Goal: Use online tool/utility: Utilize a website feature to perform a specific function

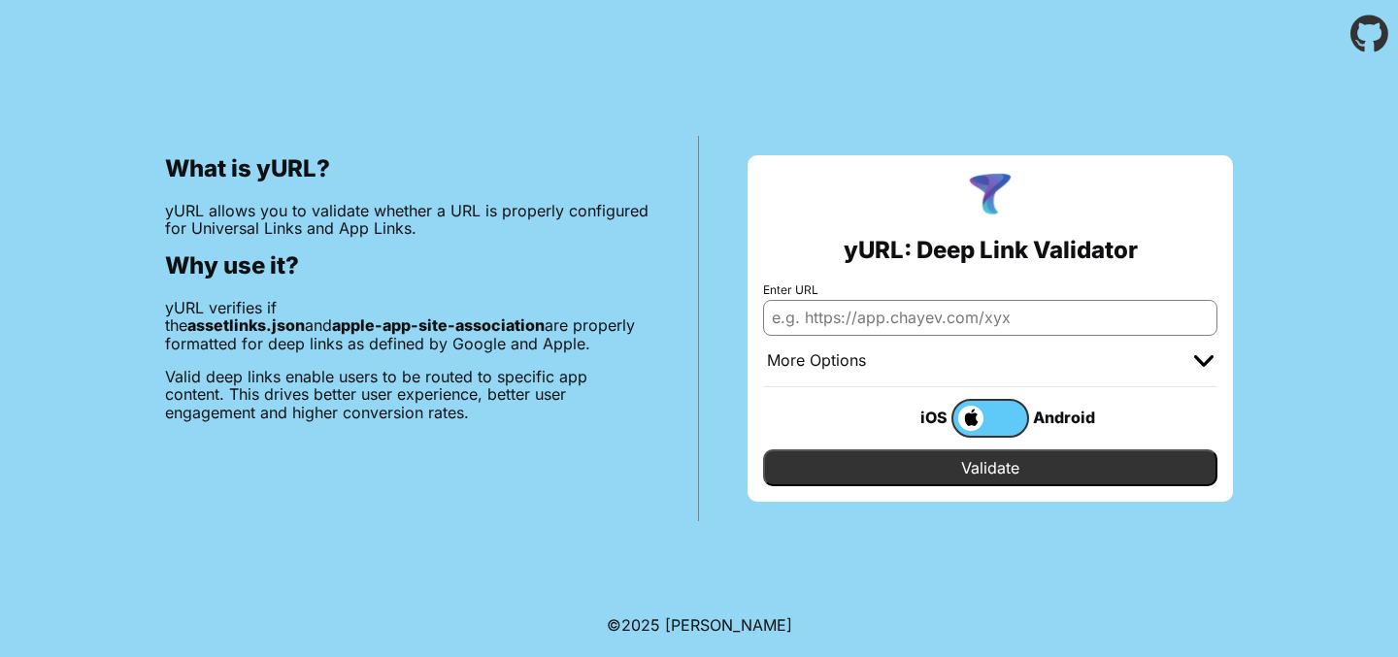
paste input "7DE4JW22H4.de.eplus.mappecc.client.ios.alditalk"
type input "7DE4JW22H4.de.eplus.mappecc.client.ios.alditalk"
click at [1169, 313] on input "7DE4JW22H4.de.eplus.mappecc.client.ios.alditalk" at bounding box center [990, 317] width 454 height 35
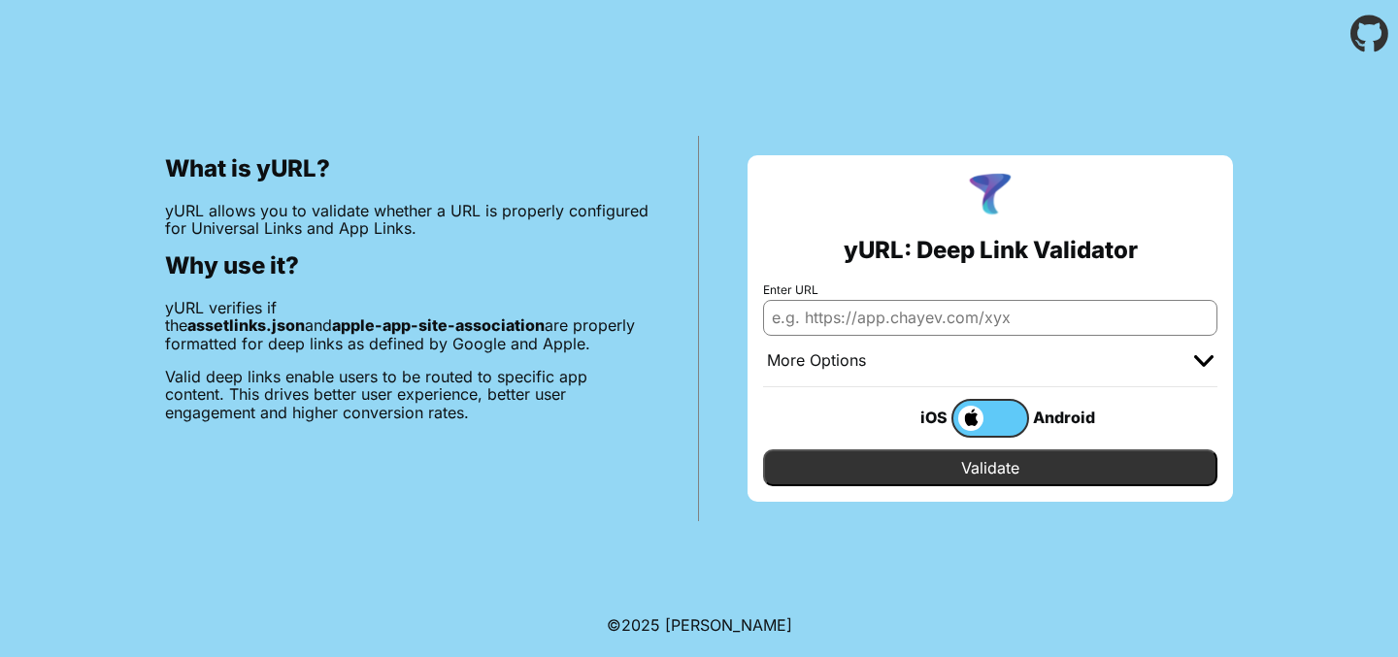
paste input "https://www.alditalk-kundenportal.de/user/auth/vertrag-waehlen/"
type input "https://www.alditalk-kundenportal.de/user/auth/vertrag-waehlen/"
click at [997, 472] on input "Validate" at bounding box center [990, 467] width 454 height 37
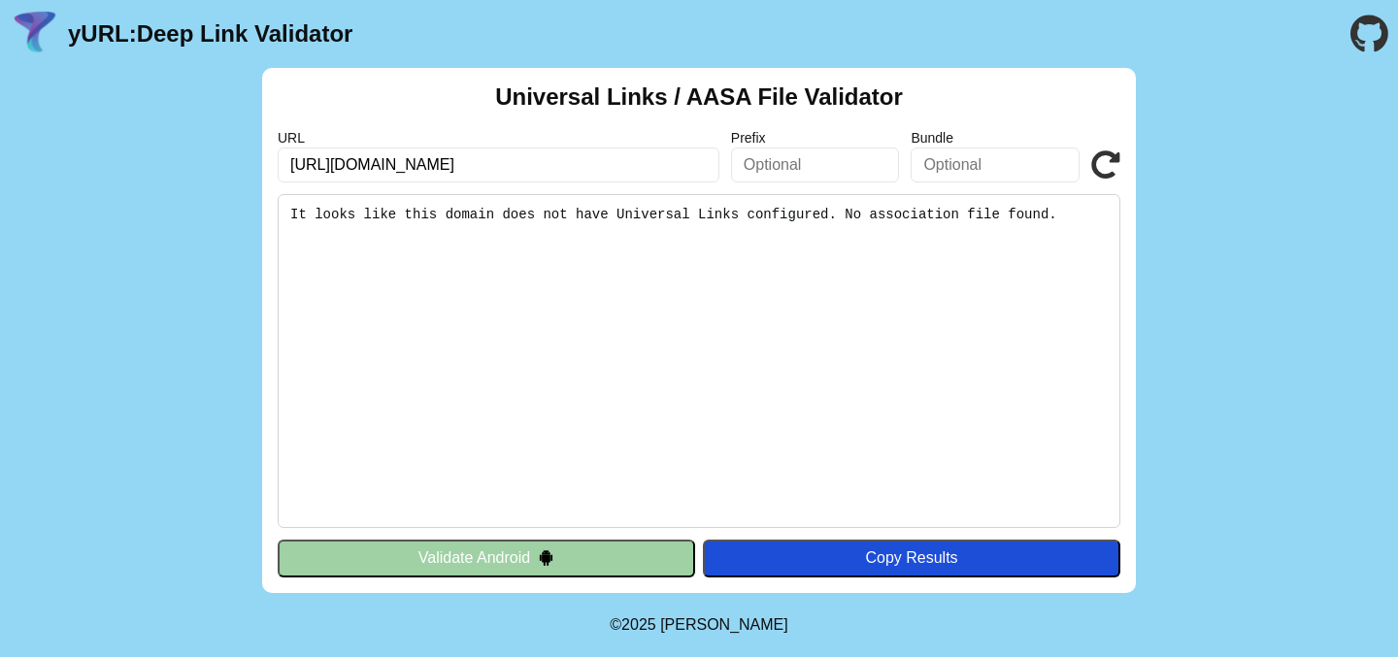
click at [554, 166] on input "https://www.alditalk-kundenportal.de/user/auth/vertrag-waehlen/" at bounding box center [499, 165] width 442 height 35
type input "[URL][DOMAIN_NAME]"
click at [1095, 165] on icon at bounding box center [1105, 164] width 29 height 29
click at [473, 172] on input "https://www.alditalk-kundenportal.de/portal/auth/vertrag-waehlen/" at bounding box center [499, 165] width 442 height 35
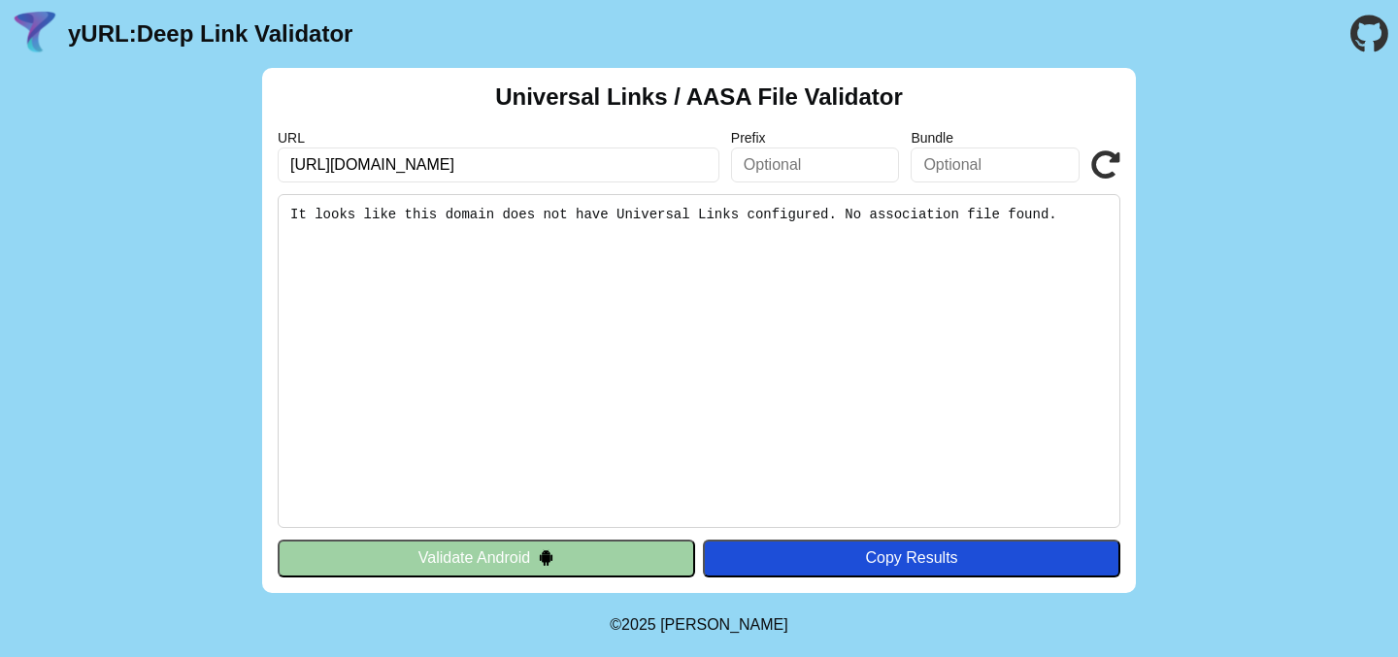
click at [473, 172] on input "https://www.alditalk-kundenportal.de/portal/auth/vertrag-waehlen/" at bounding box center [499, 165] width 442 height 35
click at [526, 169] on input "https://www.alditalk-kundenportal.de/portal/auth/vertrag-waehlen/" at bounding box center [499, 165] width 442 height 35
click at [474, 170] on input "https://www.alditalk-kundenportal.de/portal/auth/vertrag-waehlen/" at bounding box center [499, 165] width 442 height 35
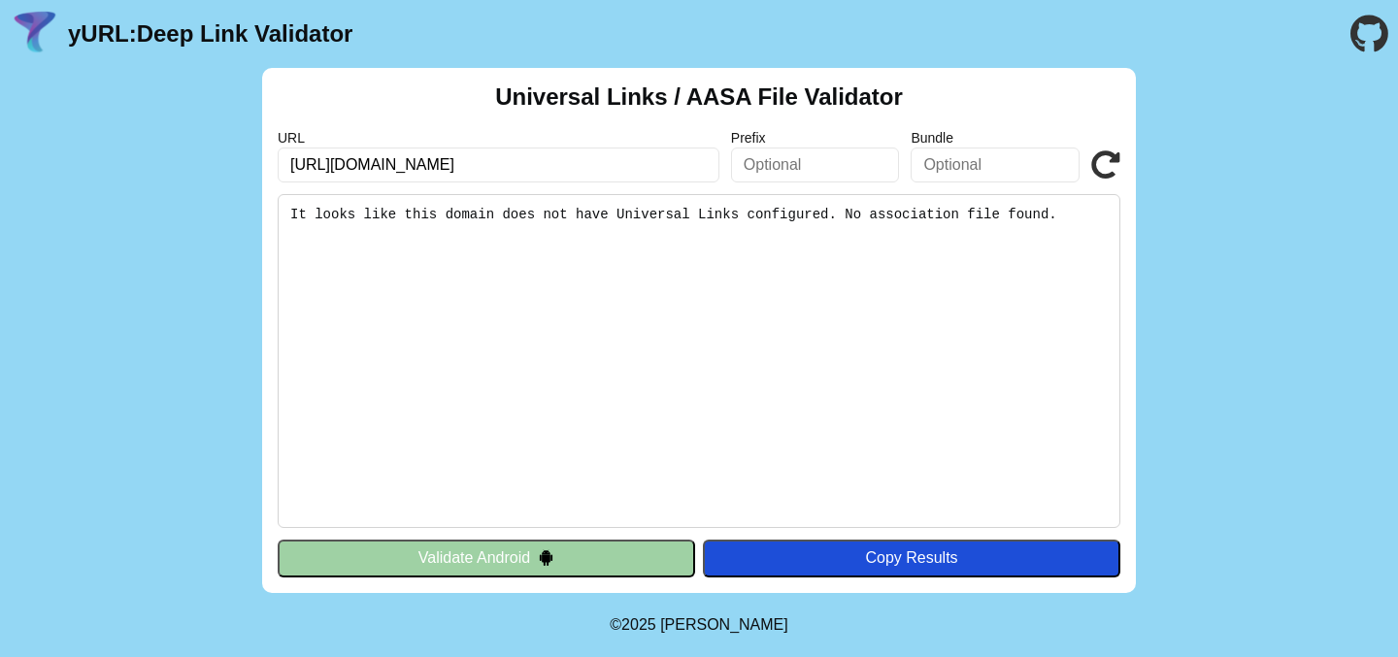
type input "https://www.nettokom.de/portal/auth/vertrag-waehlen/"
click at [1106, 173] on icon at bounding box center [1105, 164] width 29 height 29
click at [491, 164] on input "[URL][DOMAIN_NAME]" at bounding box center [499, 165] width 442 height 35
click at [463, 168] on input "[URL][DOMAIN_NAME]" at bounding box center [499, 165] width 442 height 35
click at [398, 170] on input "[URL][DOMAIN_NAME]" at bounding box center [499, 165] width 442 height 35
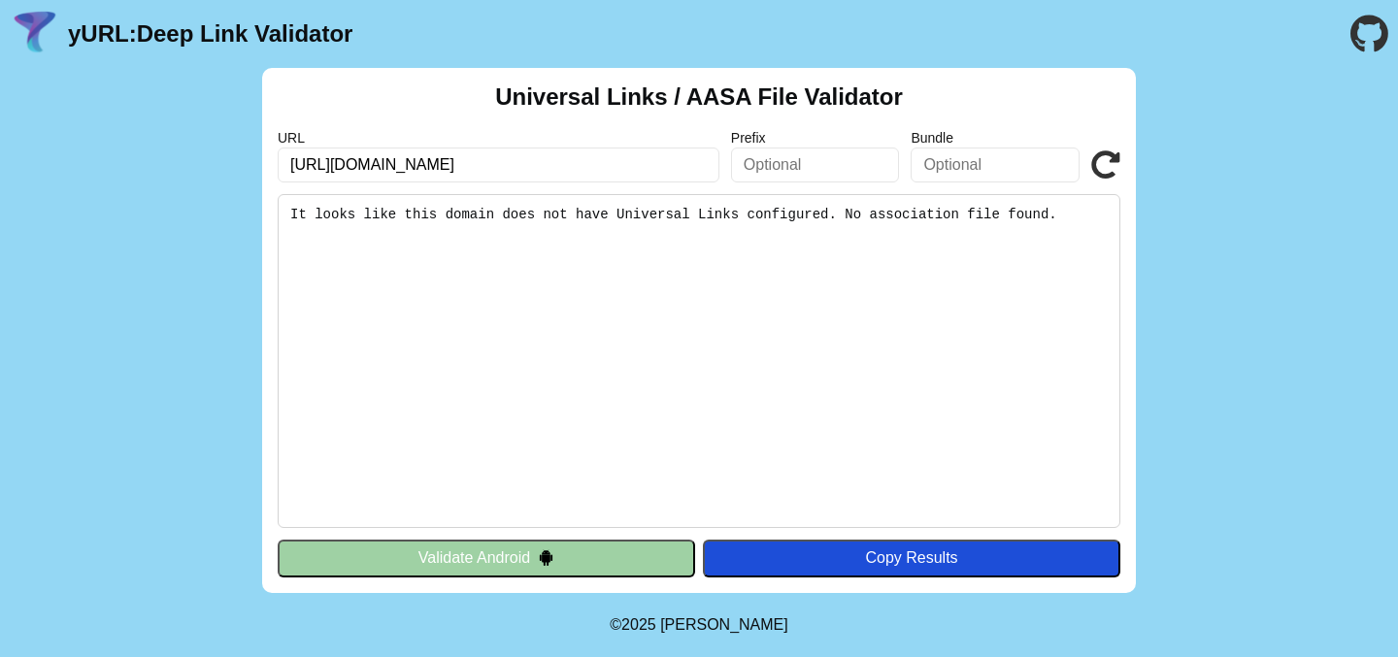
click at [398, 170] on input "[URL][DOMAIN_NAME]" at bounding box center [499, 165] width 442 height 35
type input "https://www.ayyildiz.de/portal/auth/vertrag-waehlen/"
click at [1104, 170] on icon at bounding box center [1105, 164] width 29 height 29
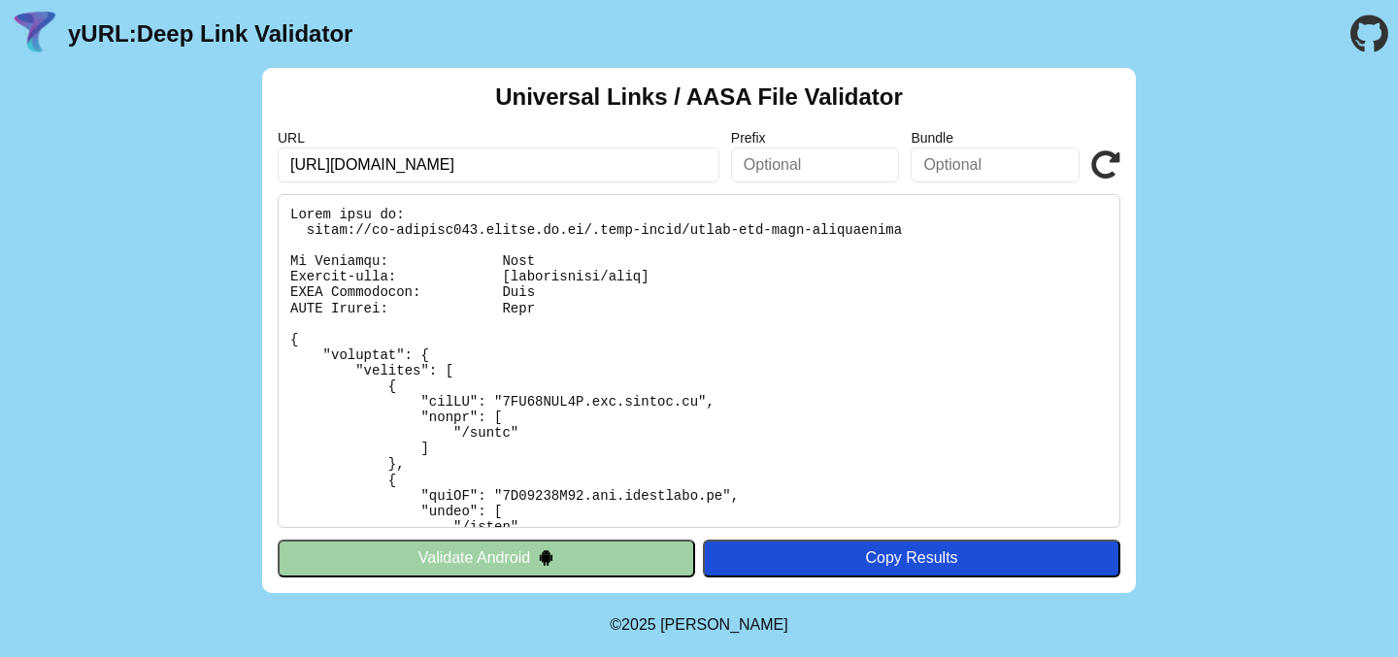
click at [1102, 156] on icon at bounding box center [1105, 164] width 29 height 29
drag, startPoint x: 524, startPoint y: 163, endPoint x: 339, endPoint y: 161, distance: 185.4
click at [339, 161] on input "[URL][DOMAIN_NAME]" at bounding box center [499, 165] width 442 height 35
type input "https://www.alditalk-kundenportal.de/user/auth/vertrag-waehlen/"
click at [1099, 168] on icon at bounding box center [1105, 164] width 29 height 29
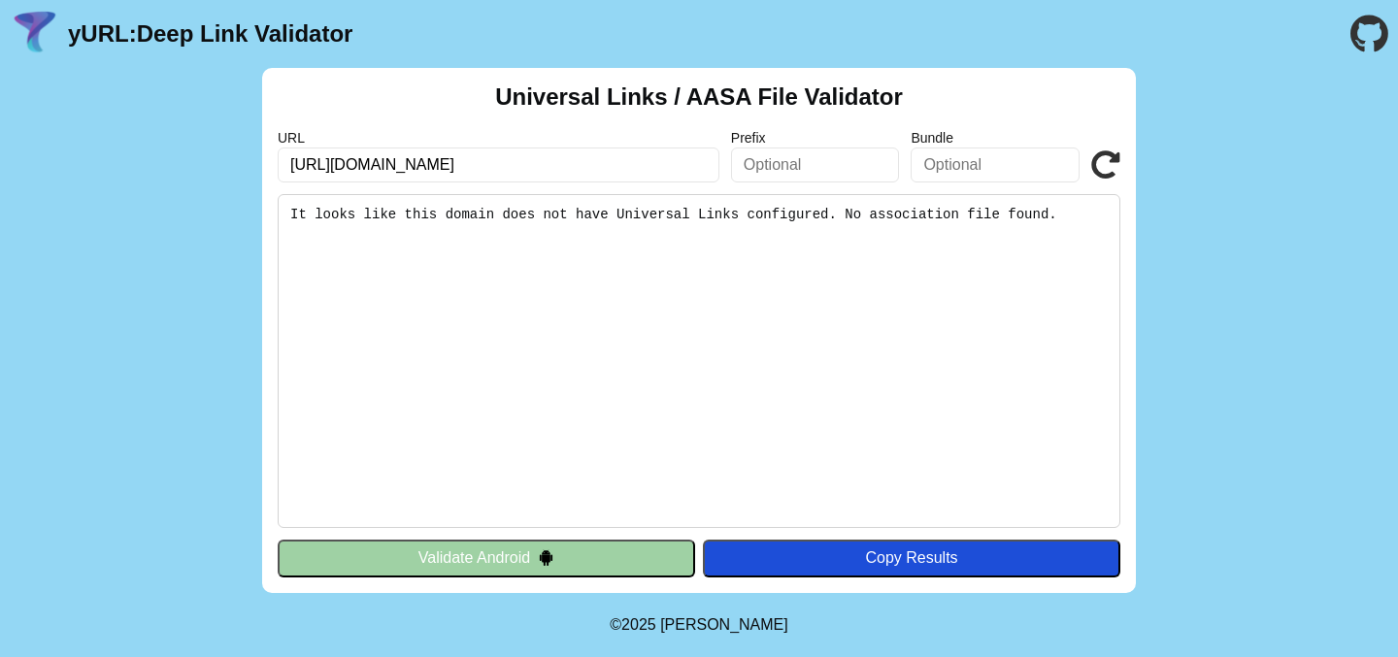
click at [336, 165] on input "[URL][DOMAIN_NAME]" at bounding box center [499, 165] width 442 height 35
click at [972, 174] on input "text" at bounding box center [994, 165] width 169 height 35
paste input "7DE4JW22H4.de.eplus.mappecc.client.ios.alditalk"
type input "7DE4JW22H4.de.eplus.mappecc.client.ios.alditalk"
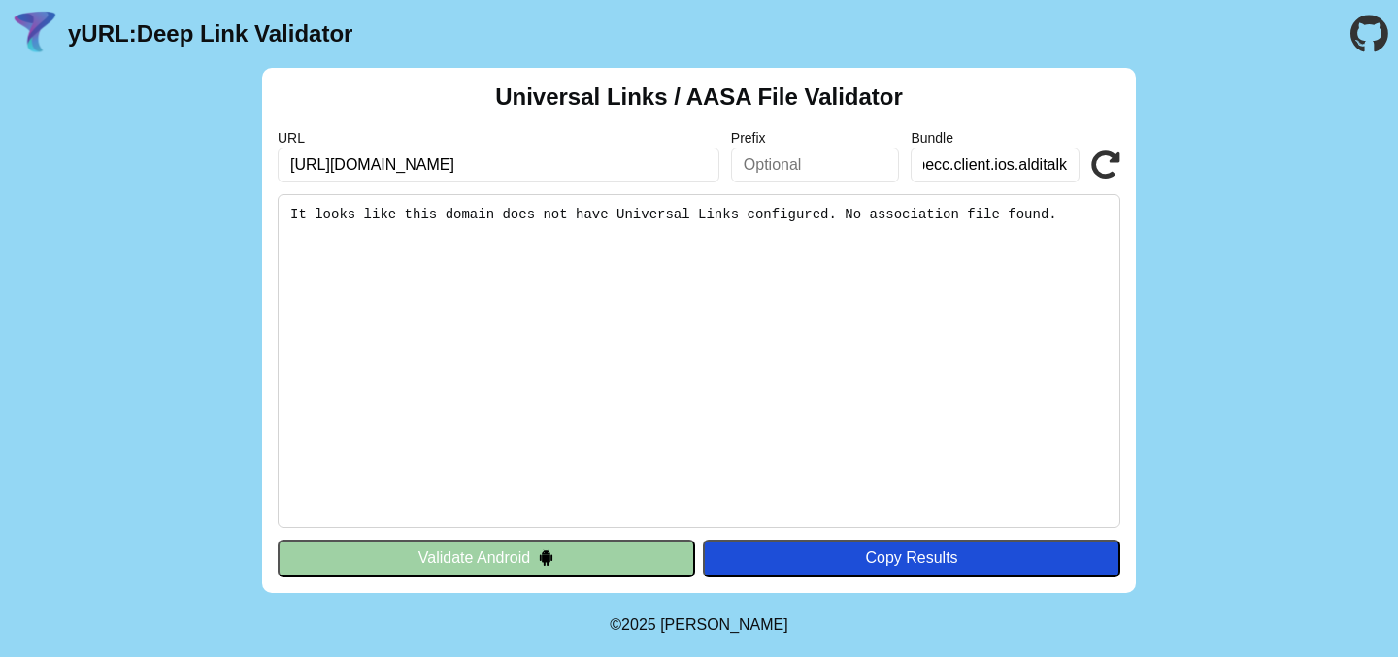
click at [1103, 160] on icon at bounding box center [1105, 164] width 29 height 29
click at [636, 160] on input "[URL][DOMAIN_NAME]" at bounding box center [499, 165] width 442 height 35
click at [607, 173] on input "[URL][DOMAIN_NAME]" at bounding box center [499, 165] width 442 height 35
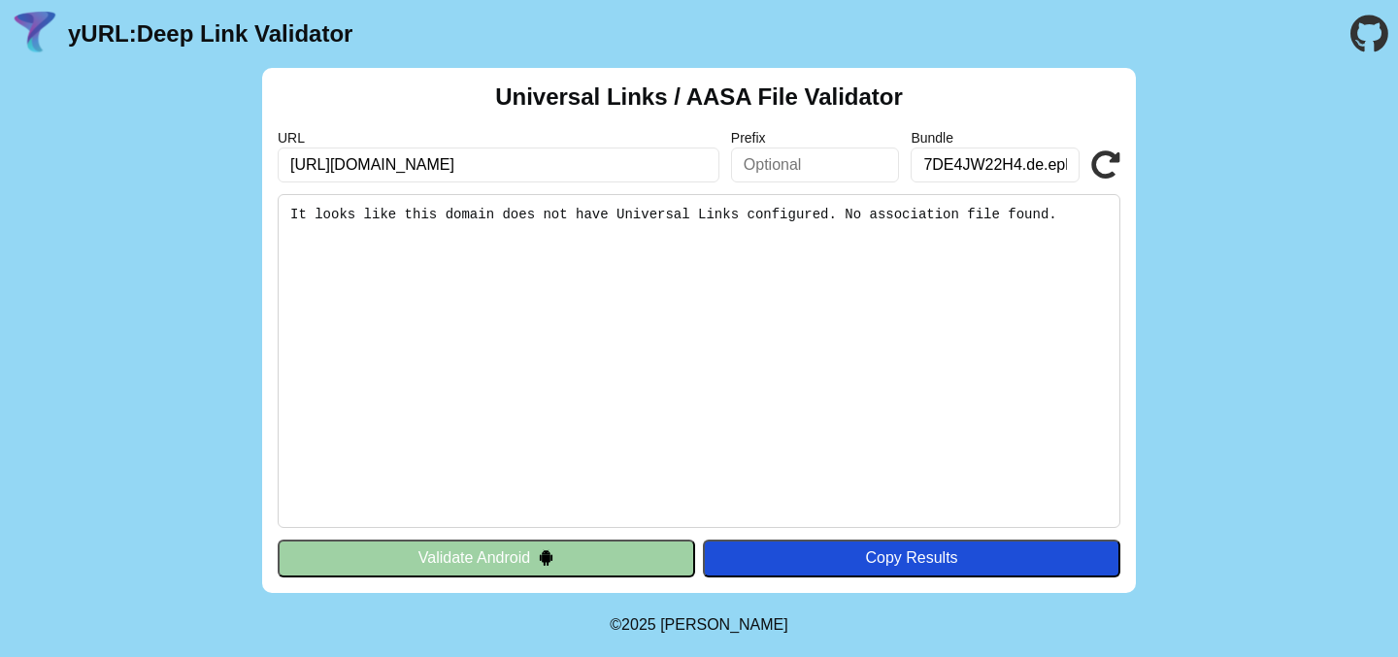
drag, startPoint x: 612, startPoint y: 167, endPoint x: 832, endPoint y: 167, distance: 219.3
click at [832, 167] on div "URL [URL][DOMAIN_NAME] Prefix Bundle 7DE4JW22H4.de.eplus.mappecc.client.ios.ald…" at bounding box center [699, 156] width 842 height 52
paste input "/[GEOGRAPHIC_DATA]/"
type input "[URL][DOMAIN_NAME]"
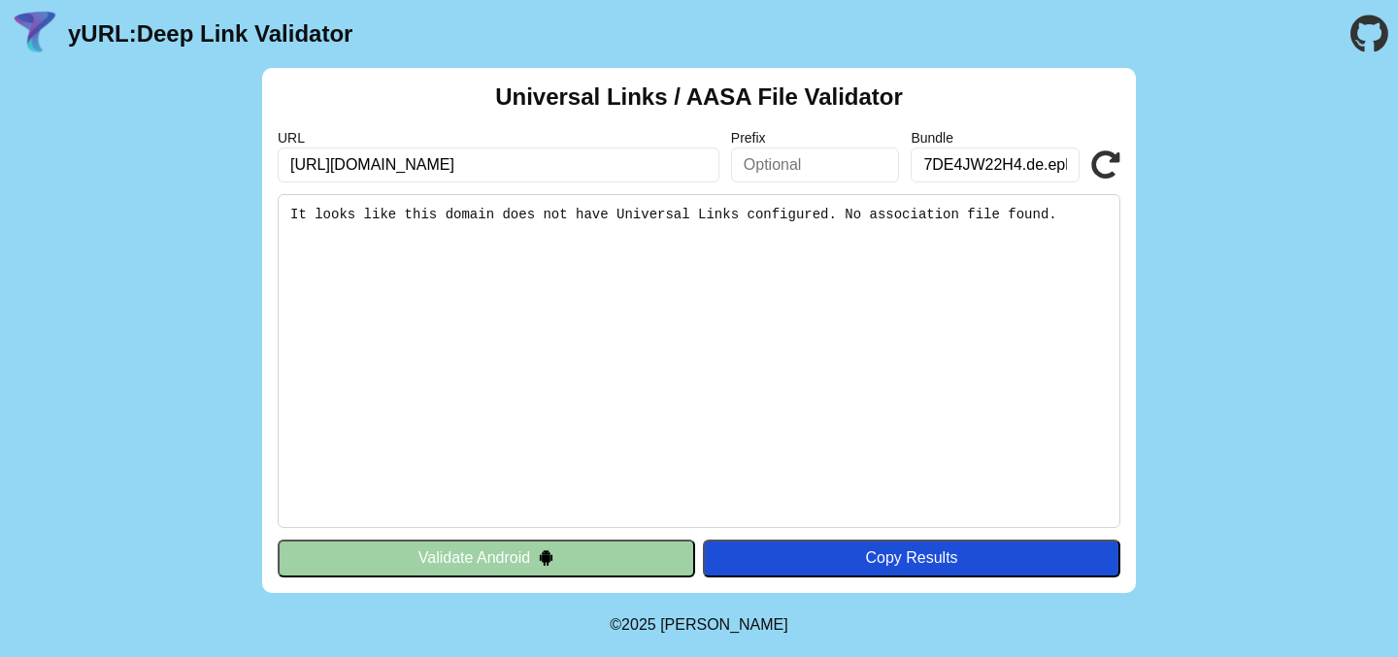
click at [1105, 155] on icon at bounding box center [1105, 164] width 29 height 29
click at [942, 148] on input "7DE4JW22H4.de.eplus.mappecc.client.ios.alditalk" at bounding box center [994, 165] width 169 height 35
paste input "-beta"
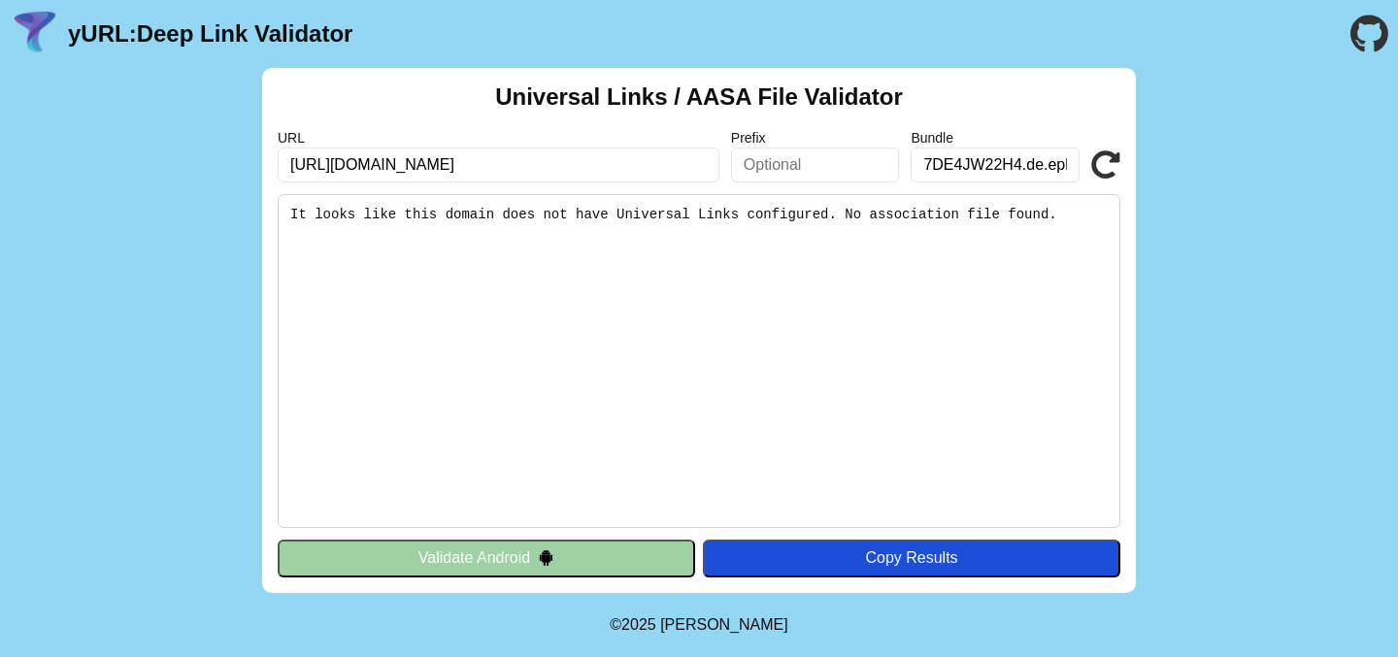
scroll to position [0, 238]
type input "7DE4JW22H4.de.eplus.mappecc.client.ios.alditalk-beta"
click at [1108, 158] on icon at bounding box center [1105, 164] width 29 height 29
click at [598, 165] on input "https://www.alditalk-kundenportal.de/user/auth//portout/" at bounding box center [499, 165] width 442 height 35
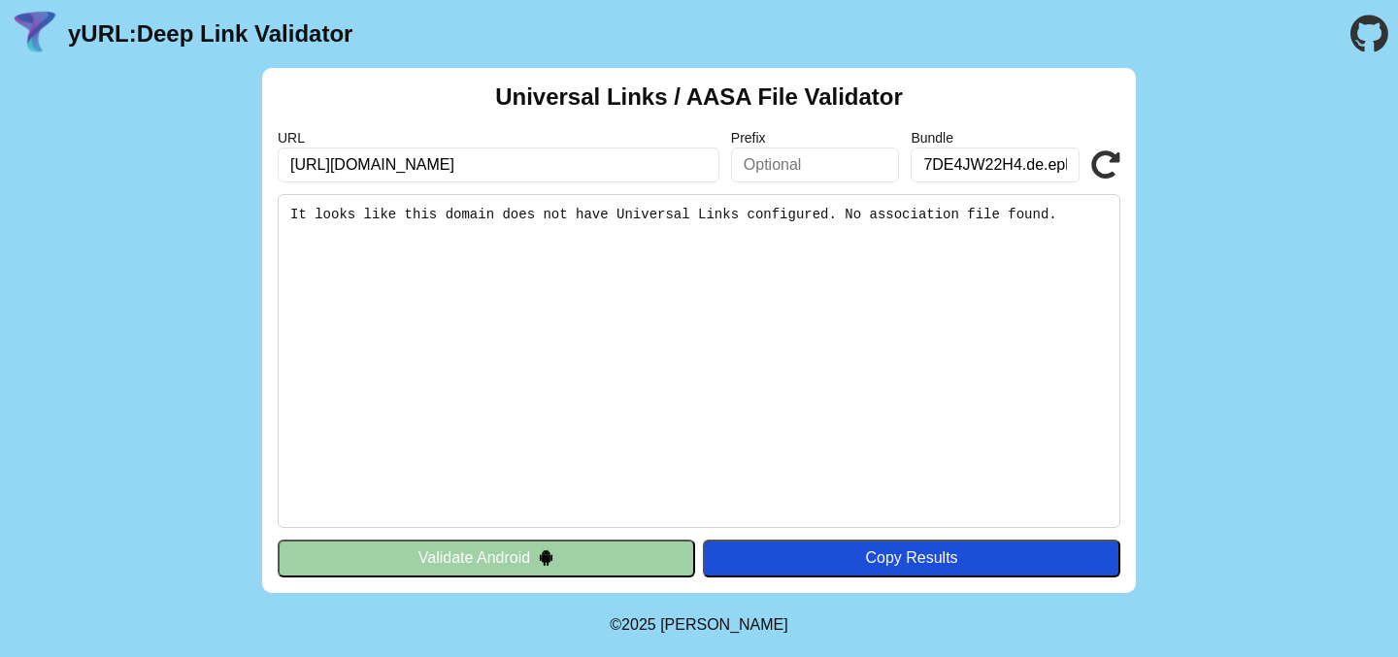
click at [676, 166] on input "https://www.alditalk-kundenportal.de/user/auth//portout/" at bounding box center [499, 165] width 442 height 35
type input "[URL][DOMAIN_NAME]"
click at [1106, 163] on icon at bounding box center [1105, 164] width 29 height 29
click at [493, 562] on button "Validate Android" at bounding box center [486, 558] width 417 height 37
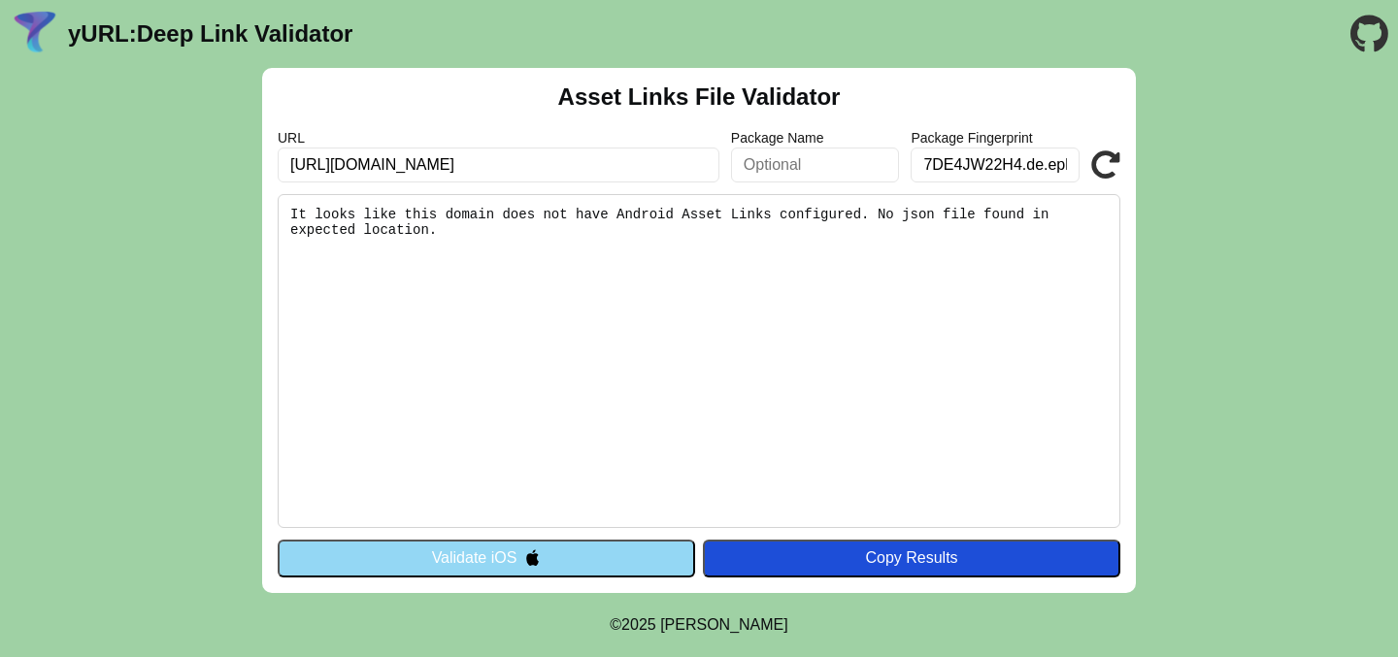
click at [1108, 166] on icon at bounding box center [1105, 164] width 29 height 29
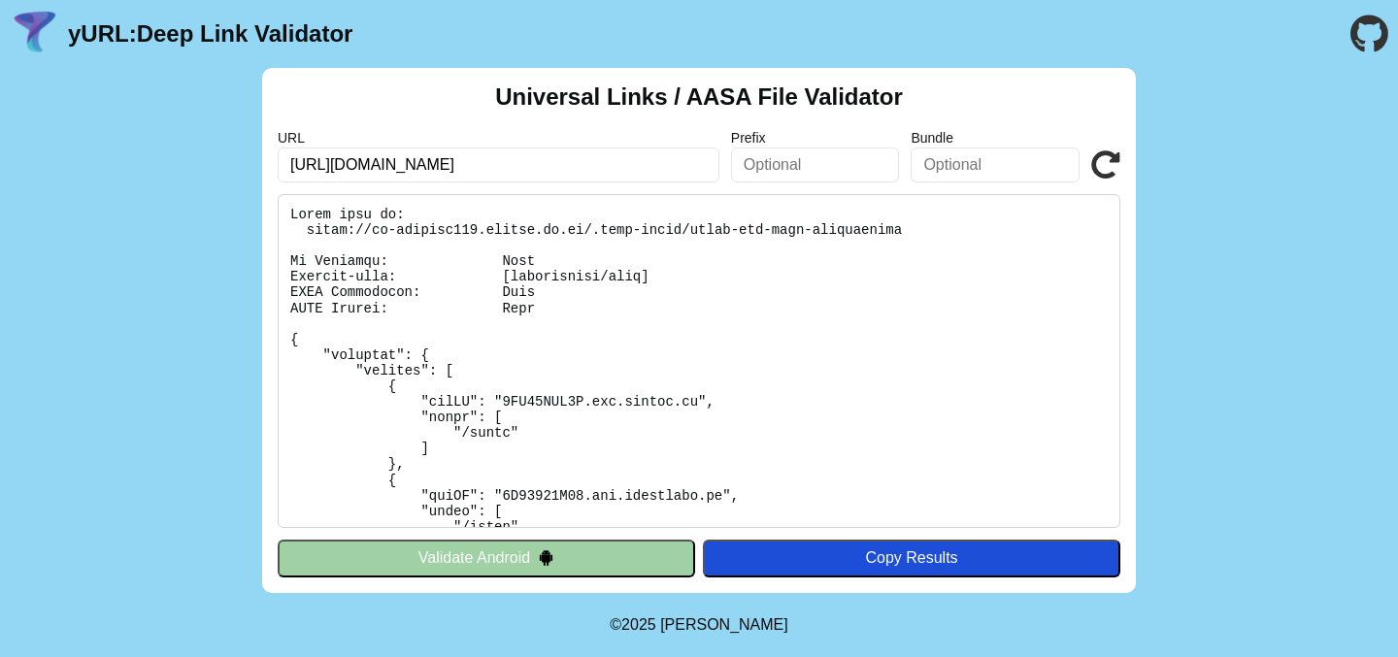
click at [1107, 167] on icon at bounding box center [1105, 164] width 29 height 29
drag, startPoint x: 337, startPoint y: 167, endPoint x: 504, endPoint y: 166, distance: 166.9
click at [504, 166] on input "[URL][DOMAIN_NAME]" at bounding box center [499, 165] width 442 height 35
type input "https://www.nettokom.de/portal/auth/vertrag-waehlen/"
click at [1100, 166] on icon at bounding box center [1105, 164] width 29 height 29
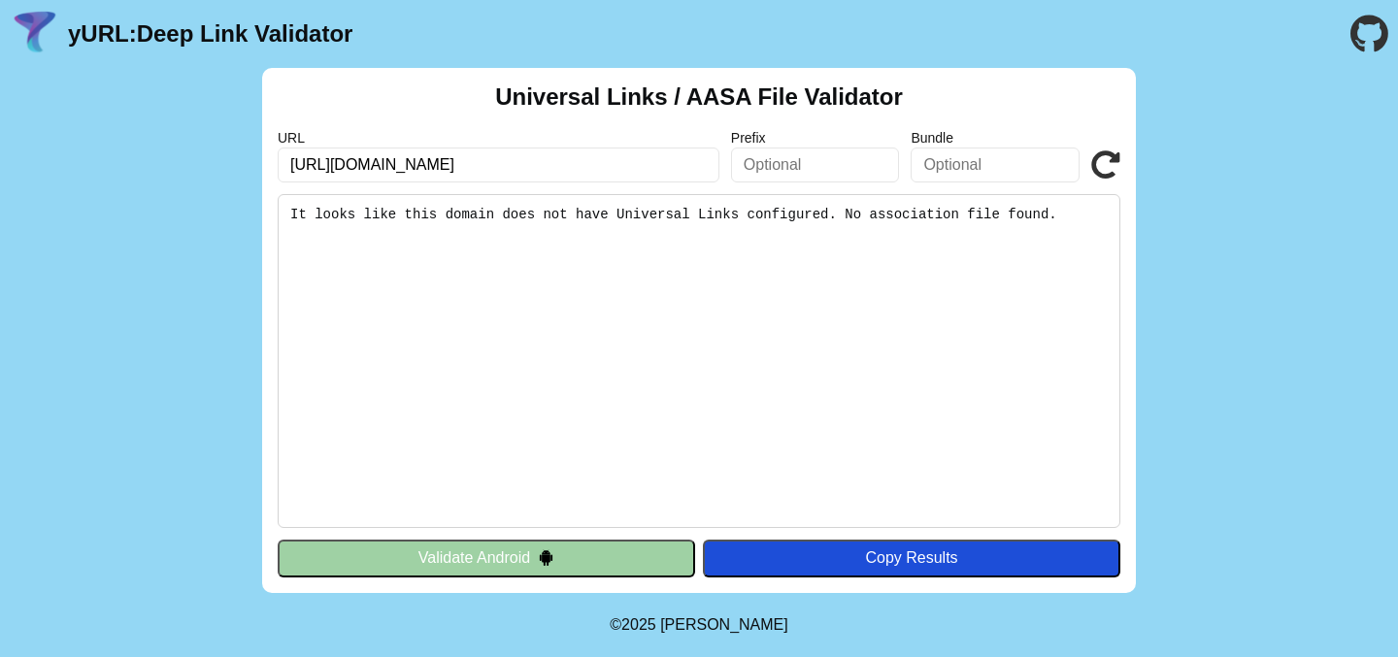
click at [1103, 160] on icon at bounding box center [1105, 164] width 29 height 29
click at [612, 162] on input "[URL][DOMAIN_NAME]" at bounding box center [499, 165] width 442 height 35
type input "[URL][DOMAIN_NAME]"
click at [1120, 171] on div "Universal Links / AASA File Validator URL [URL][DOMAIN_NAME] Prefix Bundle Vali…" at bounding box center [699, 330] width 874 height 525
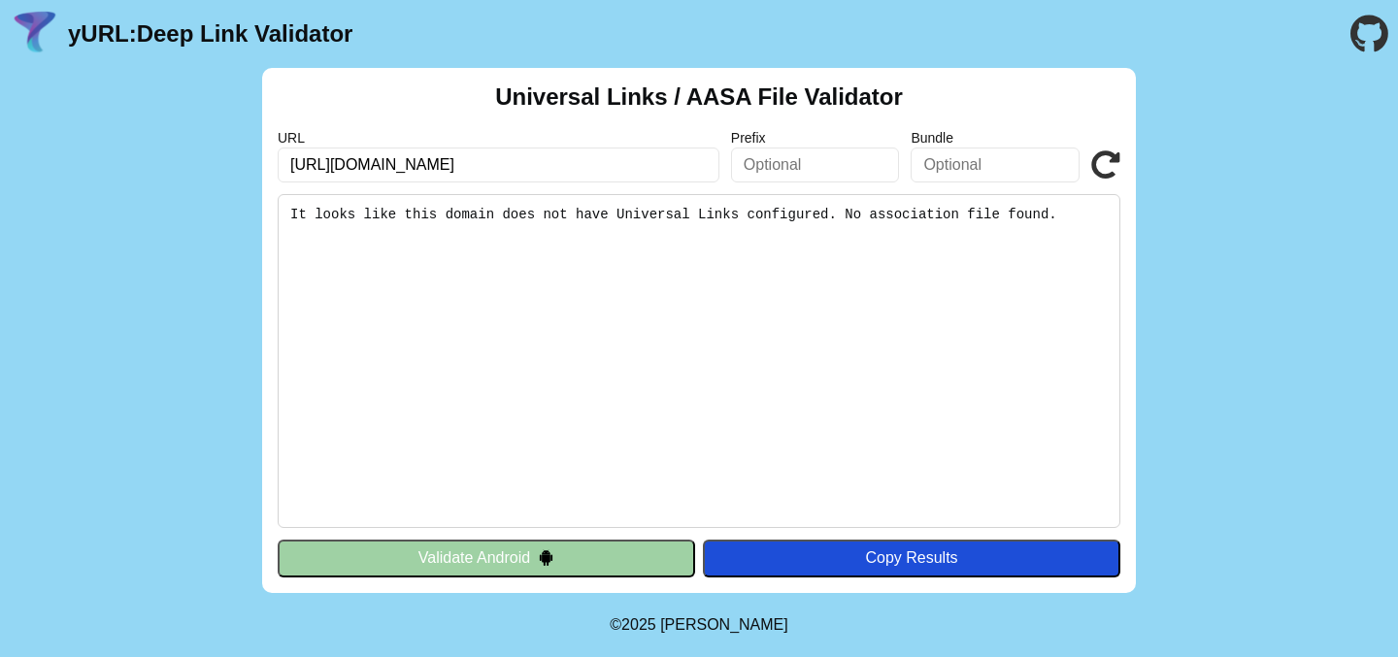
click at [1105, 170] on icon at bounding box center [1105, 164] width 29 height 29
